Goal: Use online tool/utility: Utilize a website feature to perform a specific function

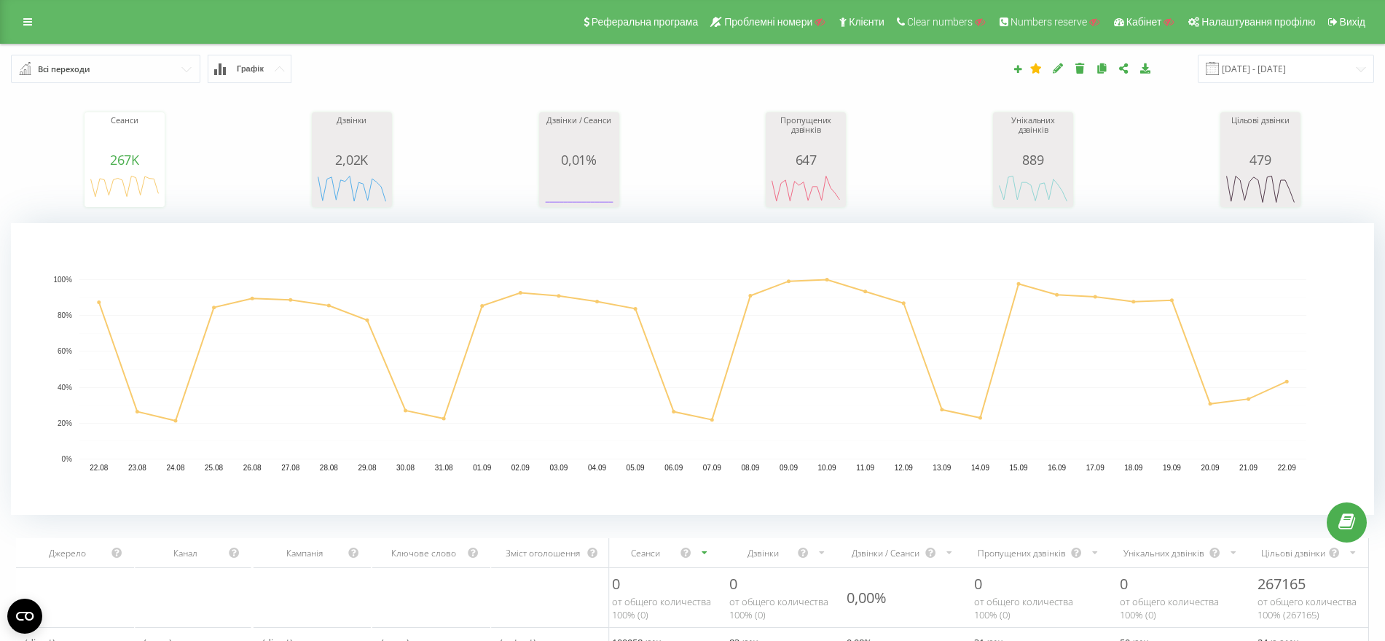
click at [165, 71] on input "text" at bounding box center [106, 68] width 188 height 26
drag, startPoint x: 342, startPoint y: 67, endPoint x: 278, endPoint y: 71, distance: 64.2
click at [334, 69] on div "Всі переходи 12 USD Браузер відвідувачів За сторінкою виходу За сторінкою входу…" at bounding box center [260, 69] width 519 height 28
click at [1023, 68] on icon at bounding box center [1018, 68] width 10 height 9
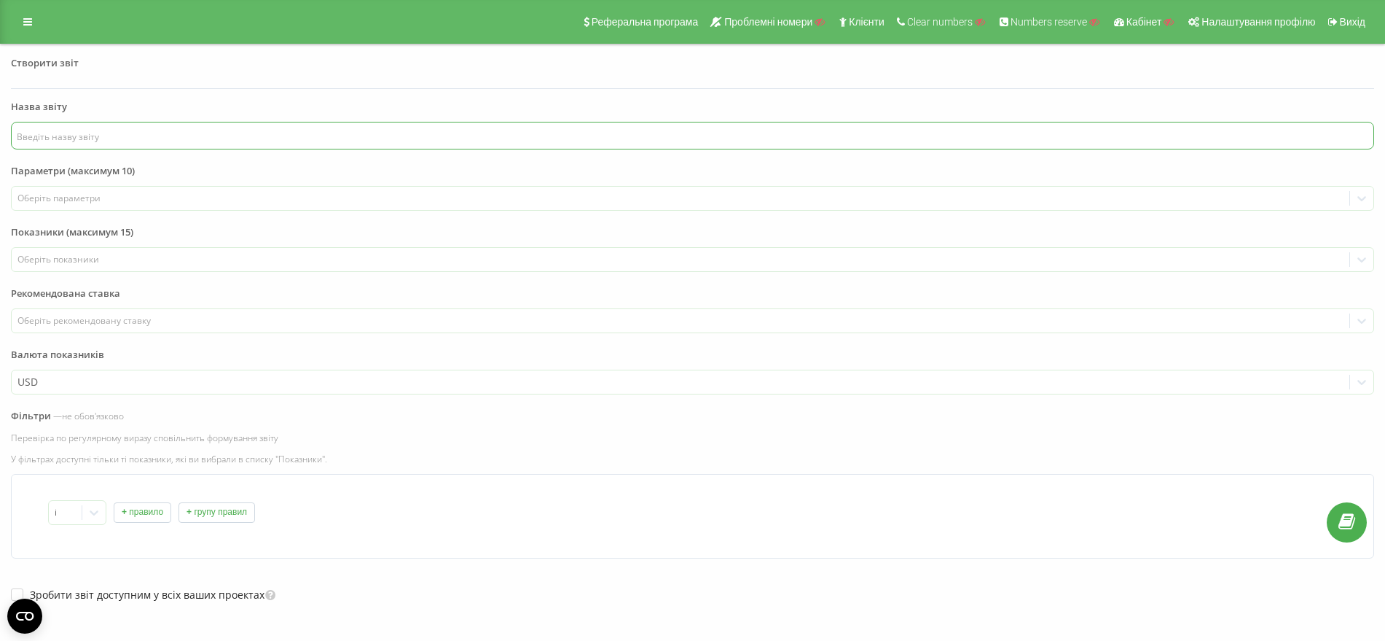
click at [36, 141] on input "text" at bounding box center [693, 136] width 1364 height 28
click at [143, 513] on button "+ правило" at bounding box center [143, 512] width 58 height 20
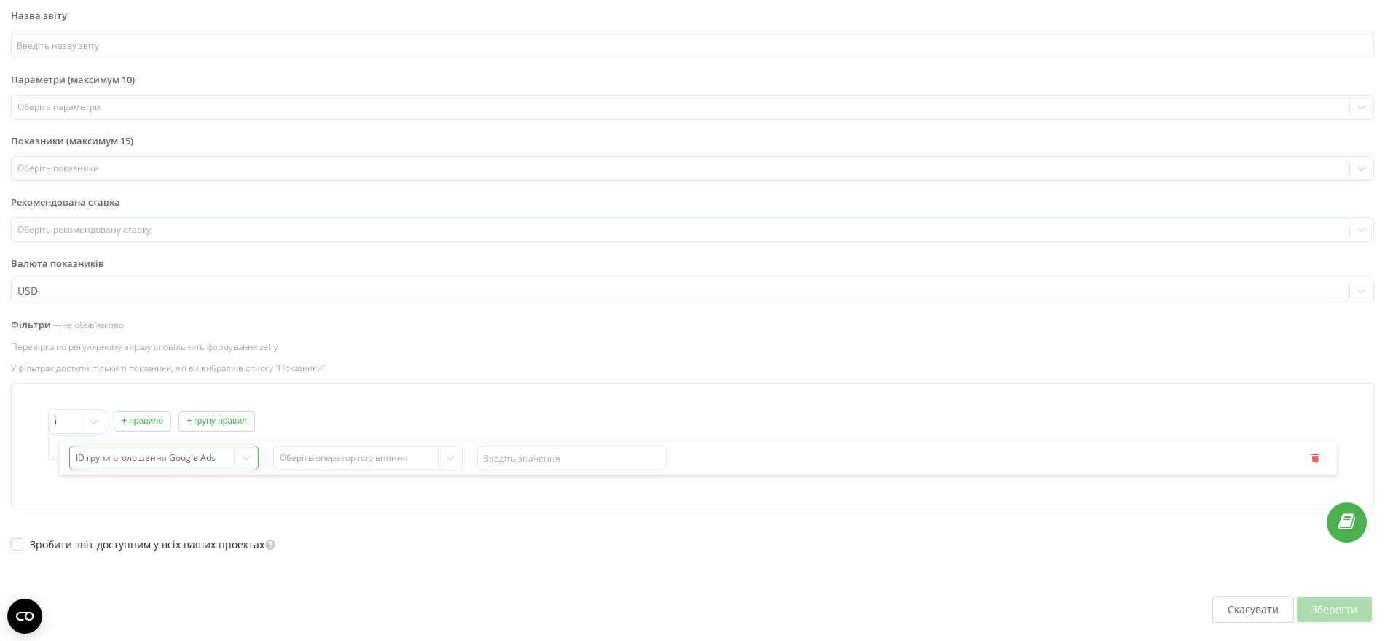
click at [127, 464] on div "ID групи оголошення Google Ads" at bounding box center [163, 457] width 189 height 25
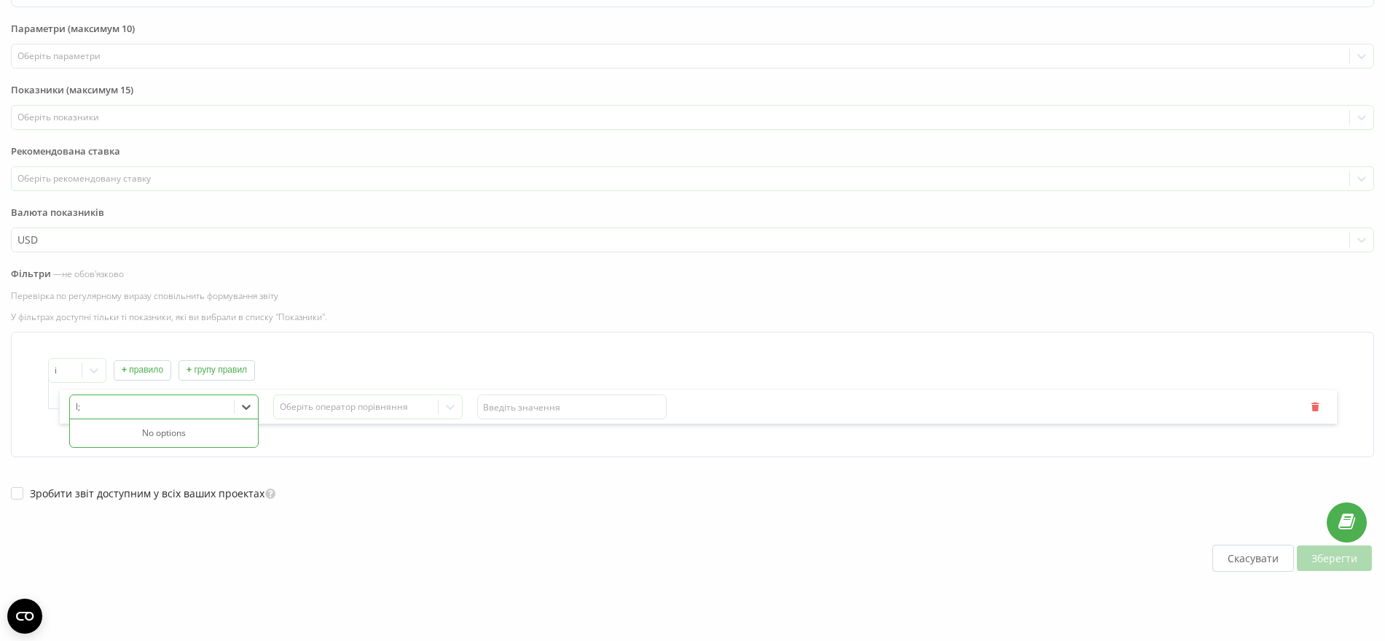
type input "l"
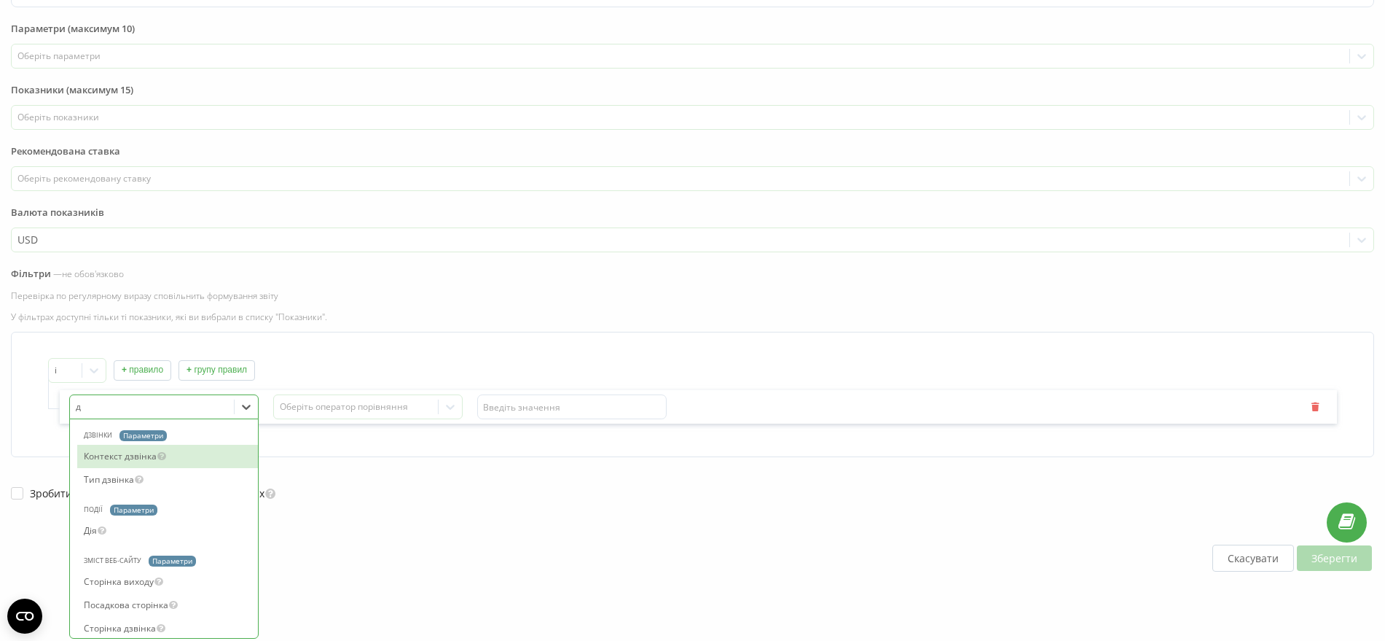
type input "дж"
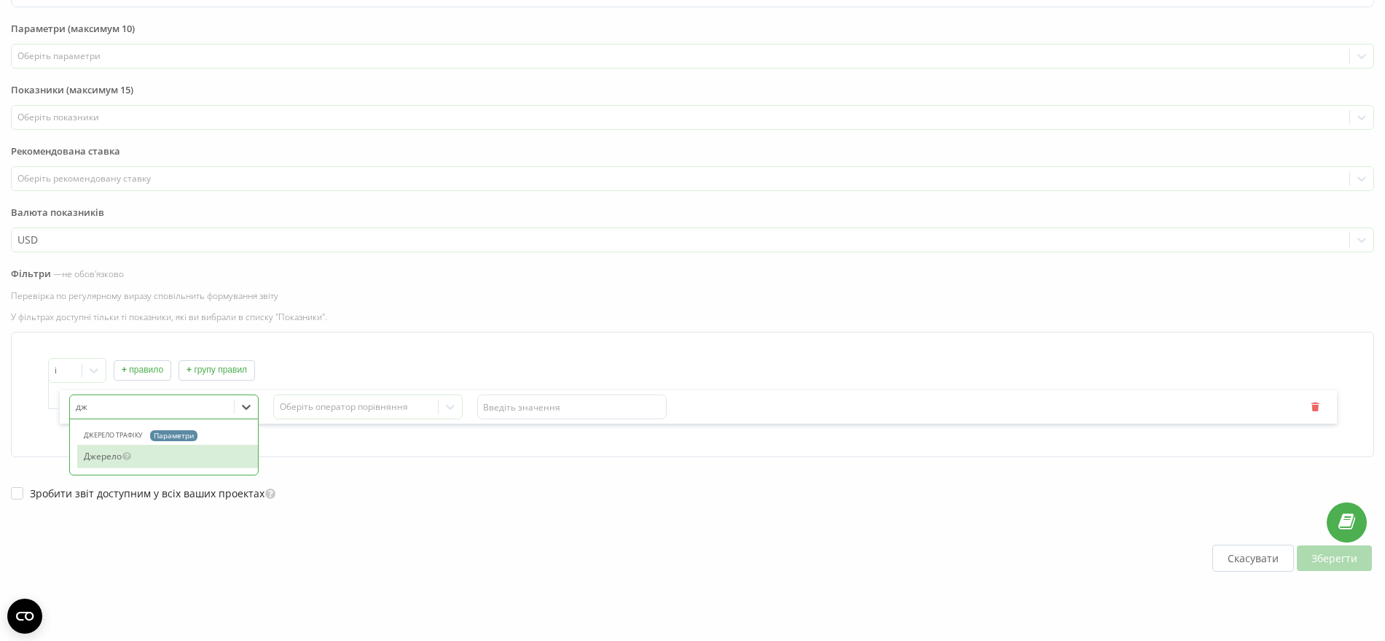
click at [162, 457] on div "Джерело" at bounding box center [167, 456] width 181 height 23
click at [386, 406] on div "Оберіть оператор порівняння" at bounding box center [356, 407] width 153 height 12
drag, startPoint x: 347, startPoint y: 407, endPoint x: 189, endPoint y: 270, distance: 209.2
click at [329, 402] on div "Оберіть оператор порівняння" at bounding box center [356, 407] width 153 height 12
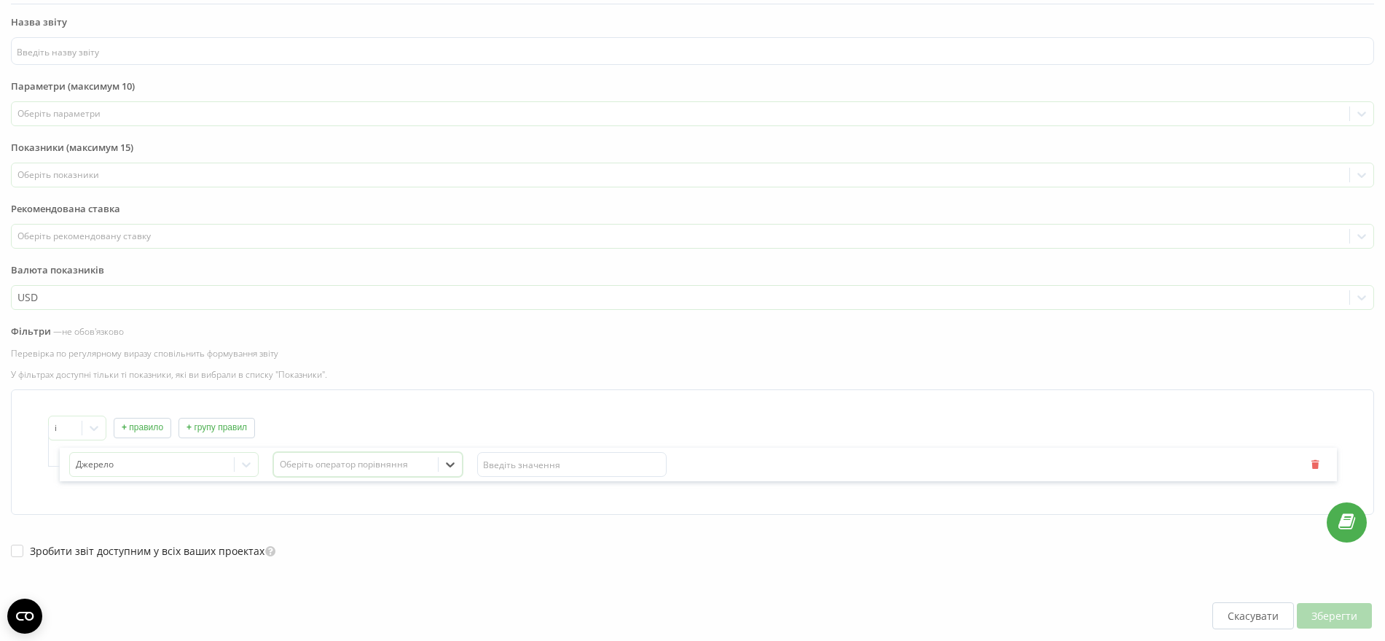
scroll to position [0, 0]
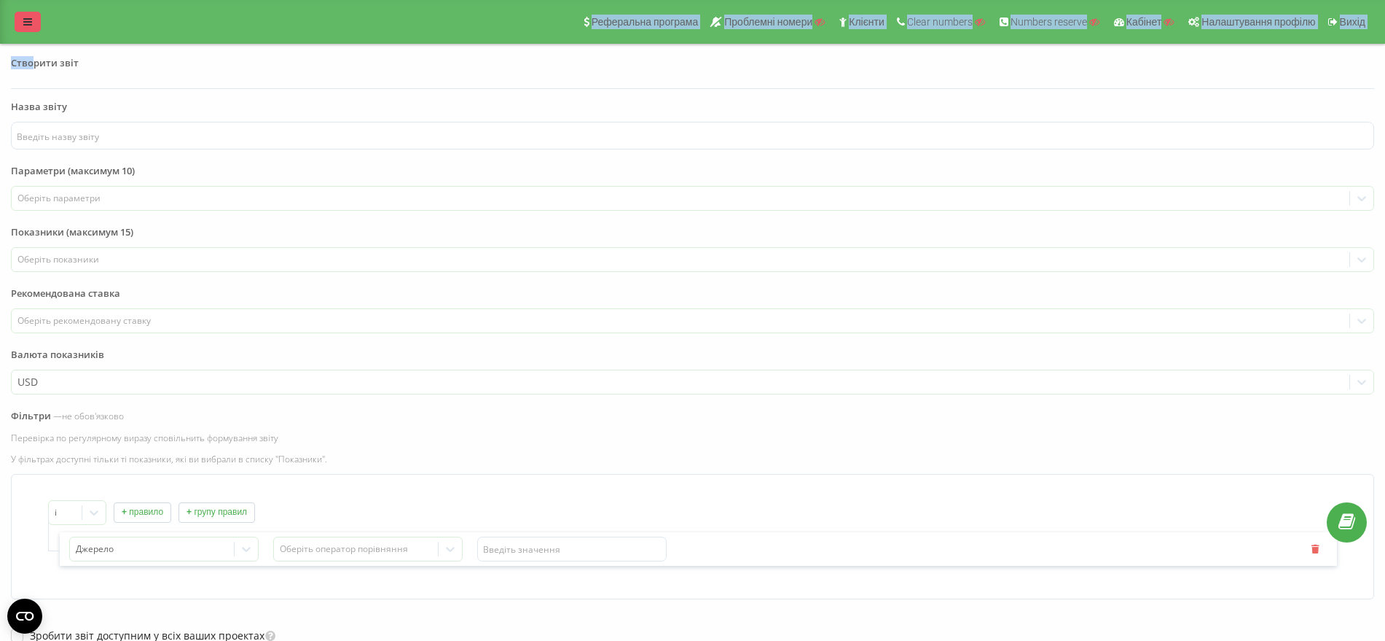
drag, startPoint x: 31, startPoint y: 34, endPoint x: 23, endPoint y: 26, distance: 10.8
click at [31, 28] on div "Реферальна програма Проблемні номери Клієнти Clear numbers Numbers reserve Кабі…" at bounding box center [692, 391] width 1385 height 783
click at [23, 25] on icon at bounding box center [27, 22] width 9 height 10
